Goal: Check status: Check status

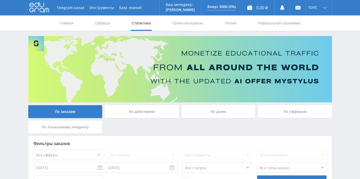
scroll to position [40, 0]
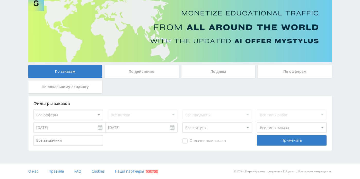
click at [238, 75] on div "По дням" at bounding box center [218, 71] width 74 height 13
click at [0, 0] on input "По дням" at bounding box center [0, 0] width 0 height 0
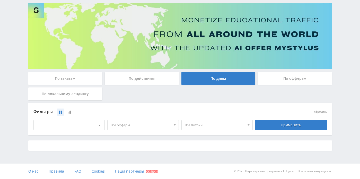
scroll to position [33, 0]
click at [264, 76] on div "По офферам" at bounding box center [295, 78] width 74 height 13
click at [0, 0] on input "По офферам" at bounding box center [0, 0] width 0 height 0
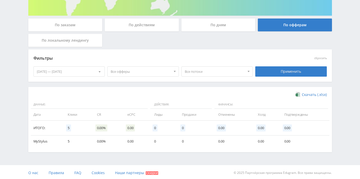
scroll to position [88, 0]
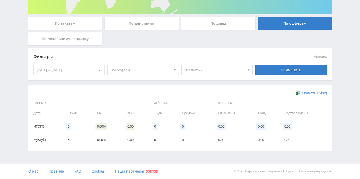
click at [80, 68] on div "[DATE] — [DATE]" at bounding box center [69, 70] width 71 height 10
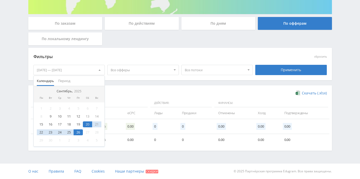
click at [81, 133] on div "26" at bounding box center [78, 132] width 9 height 6
click at [68, 133] on div "25" at bounding box center [68, 132] width 9 height 6
click at [76, 133] on div "26" at bounding box center [78, 132] width 9 height 6
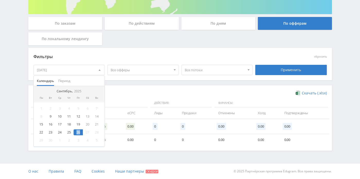
click at [76, 133] on div "26" at bounding box center [78, 132] width 9 height 6
click at [70, 132] on div "25" at bounding box center [68, 132] width 9 height 6
click at [79, 132] on div "26" at bounding box center [78, 132] width 9 height 6
click at [71, 132] on div "25" at bounding box center [68, 132] width 9 height 6
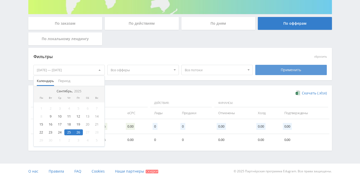
click at [276, 74] on div "Применить" at bounding box center [290, 70] width 71 height 10
